Goal: Transaction & Acquisition: Purchase product/service

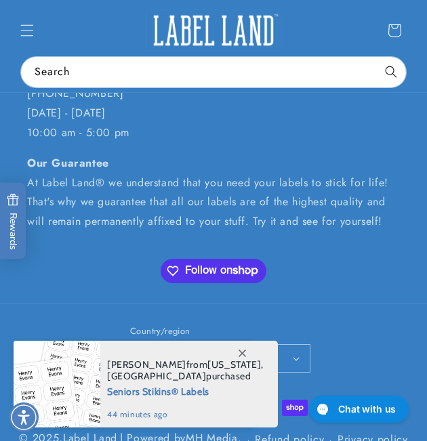
click at [241, 353] on icon at bounding box center [242, 353] width 7 height 7
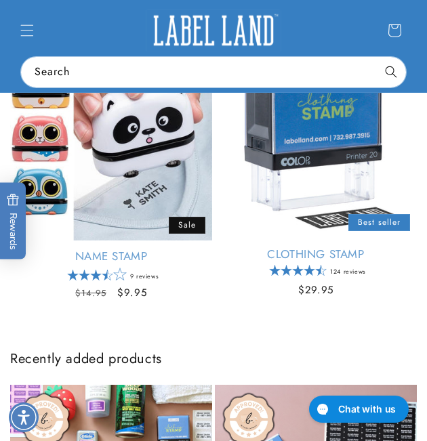
click at [340, 247] on link "Clothing Stamp" at bounding box center [316, 254] width 202 height 15
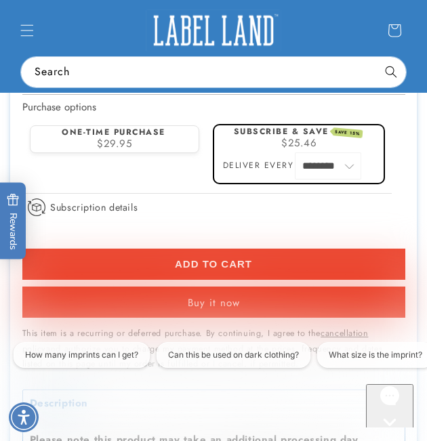
scroll to position [725, 0]
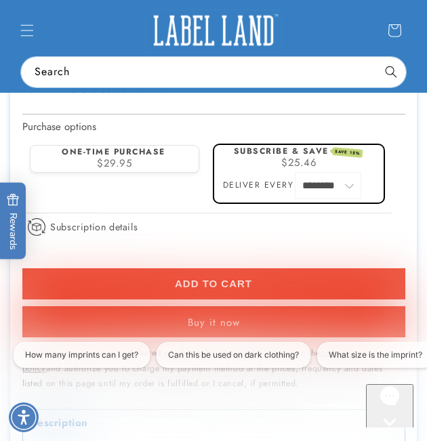
click at [123, 149] on label "One-time purchase" at bounding box center [114, 152] width 104 height 12
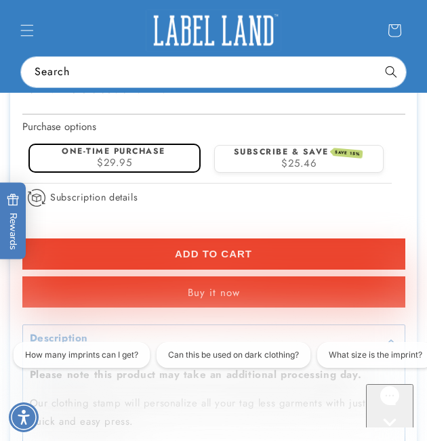
click at [246, 251] on span "Add to cart" at bounding box center [213, 254] width 77 height 12
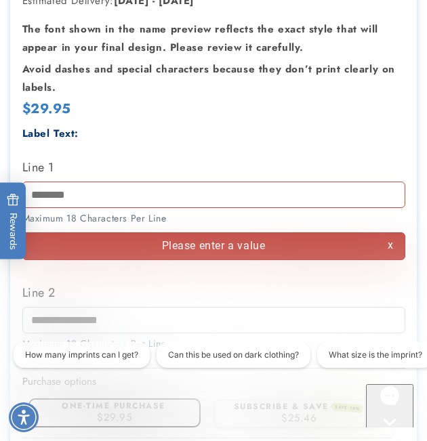
scroll to position [519, 0]
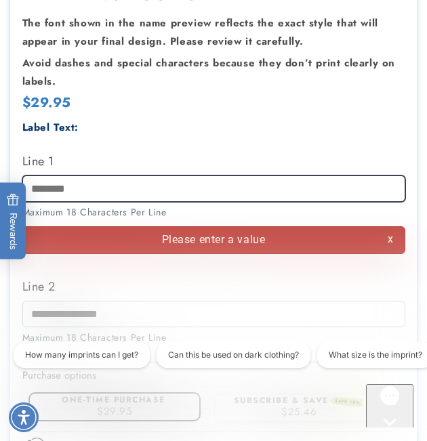
click at [68, 186] on input "Line 1" at bounding box center [213, 189] width 383 height 26
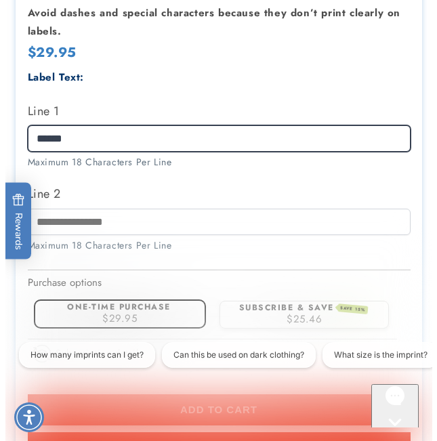
scroll to position [814, 0]
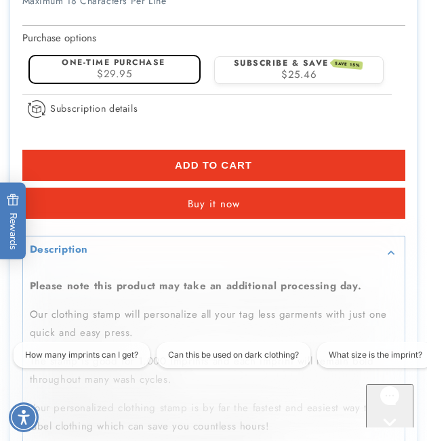
type input "******"
click at [194, 158] on button "Add to cart" at bounding box center [213, 165] width 383 height 31
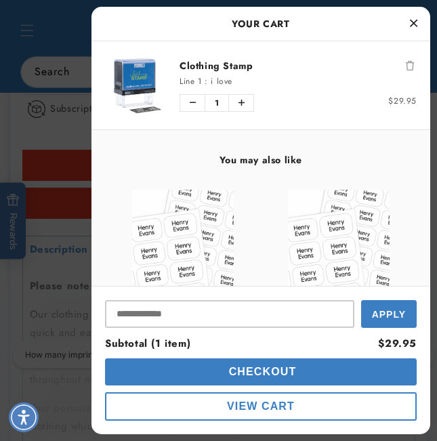
scroll to position [0, 0]
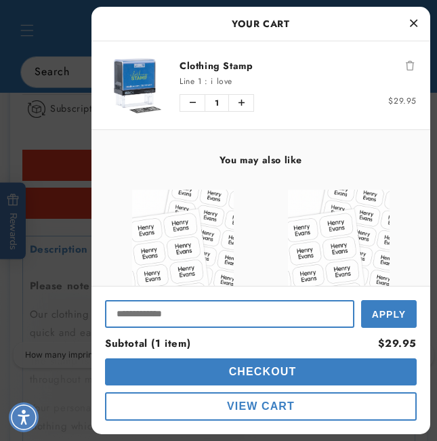
click at [194, 310] on input "Input Discount" at bounding box center [229, 314] width 249 height 28
paste input "*********"
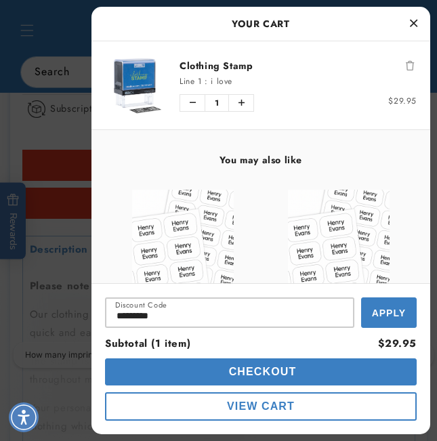
click at [378, 315] on span "Apply" at bounding box center [389, 313] width 34 height 11
type input "*********"
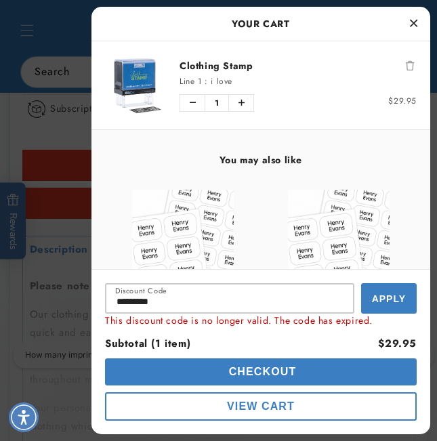
scroll to position [0, 720]
